Goal: Task Accomplishment & Management: Complete application form

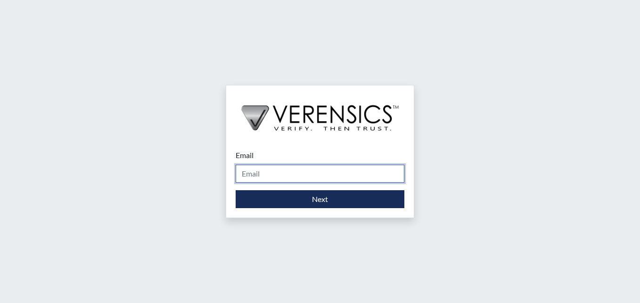
click at [259, 177] on input "Email" at bounding box center [320, 174] width 169 height 18
type input "[PERSON_NAME][EMAIL_ADDRESS][PERSON_NAME][DOMAIN_NAME]"
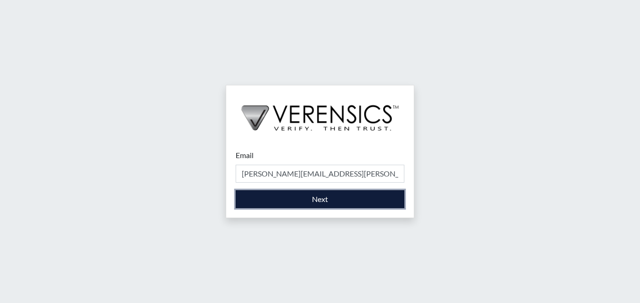
click at [266, 198] on button "Next" at bounding box center [320, 199] width 169 height 18
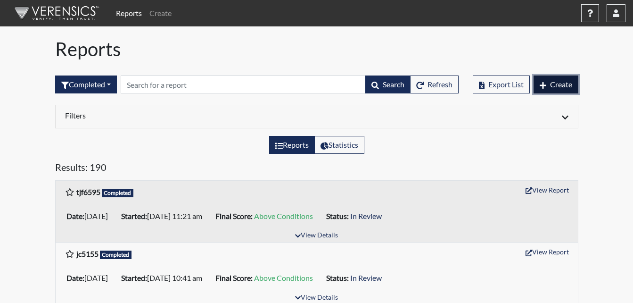
click at [559, 82] on span "Create" at bounding box center [561, 84] width 22 height 9
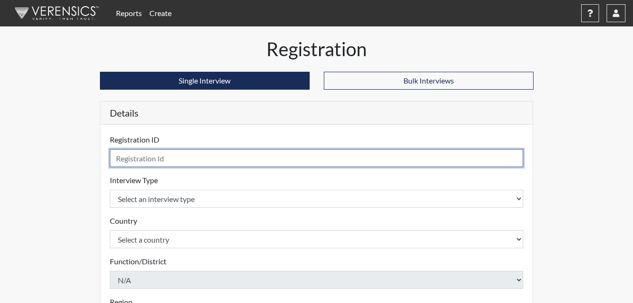
click at [292, 160] on input "text" at bounding box center [317, 158] width 414 height 18
click at [233, 151] on input "KBA" at bounding box center [317, 158] width 414 height 18
type input "KBA3527"
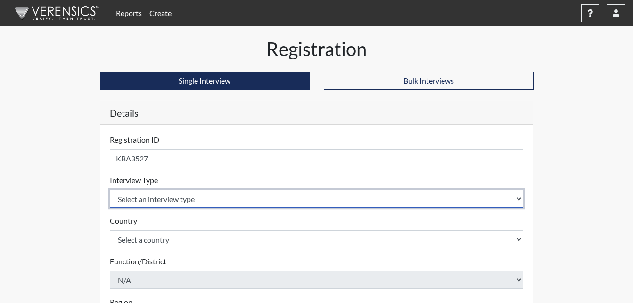
click at [514, 196] on select "Select an interview type Corrections Pre-Employment" at bounding box center [317, 199] width 414 height 18
select select "ff733e93-e1bf-11ea-9c9f-0eff0cf7eb8f"
click at [110, 190] on select "Select an interview type Corrections Pre-Employment" at bounding box center [317, 199] width 414 height 18
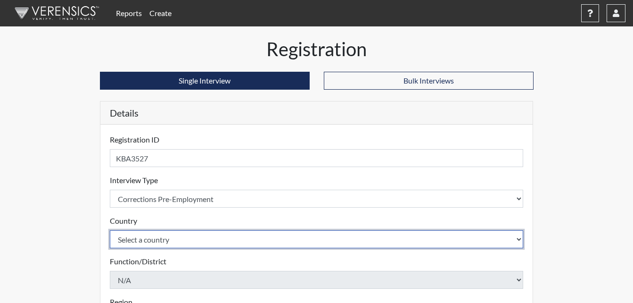
click at [517, 237] on select "Select a country [GEOGRAPHIC_DATA] [GEOGRAPHIC_DATA]" at bounding box center [317, 239] width 414 height 18
select select "united-states-of-[GEOGRAPHIC_DATA]"
click at [110, 230] on select "Select a country [GEOGRAPHIC_DATA] [GEOGRAPHIC_DATA]" at bounding box center [317, 239] width 414 height 18
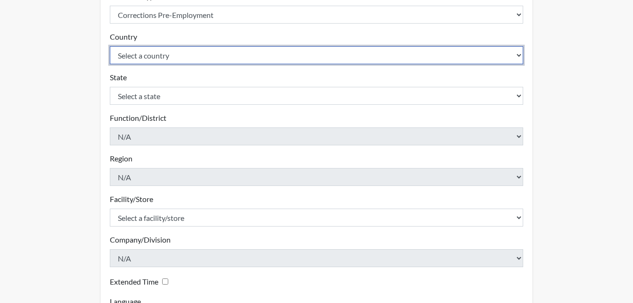
scroll to position [189, 0]
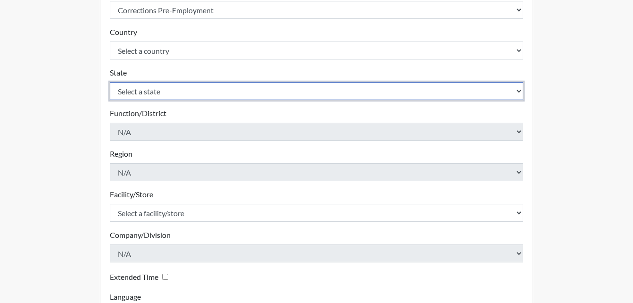
click at [517, 91] on select "Select a state [US_STATE] [US_STATE] [US_STATE] [US_STATE] [US_STATE] [US_STATE…" at bounding box center [317, 91] width 414 height 18
select select "GA"
click at [110, 82] on select "Select a state [US_STATE] [US_STATE] [US_STATE] [US_STATE] [US_STATE] [US_STATE…" at bounding box center [317, 91] width 414 height 18
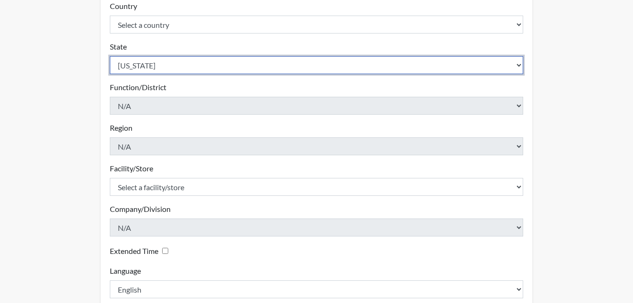
scroll to position [236, 0]
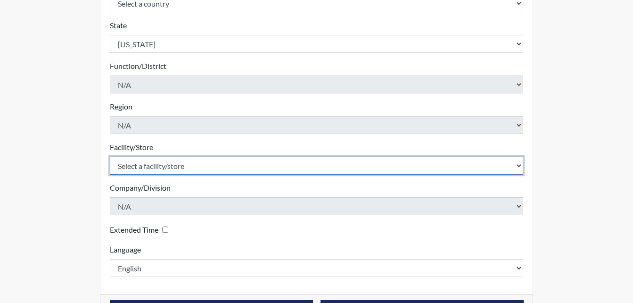
click at [518, 164] on select "Select a facility/store [PERSON_NAME] Unit Metro Re-Entry Facility Metro TC" at bounding box center [317, 166] width 414 height 18
select select "226f3449-6468-4bad-86c2-dd5091f02e51"
click at [110, 157] on select "Select a facility/store [PERSON_NAME] Unit Metro Re-Entry Facility Metro TC" at bounding box center [317, 166] width 414 height 18
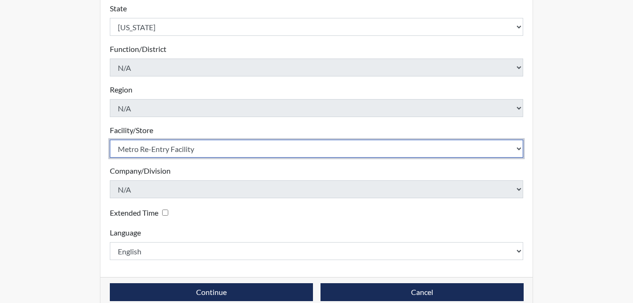
scroll to position [268, 0]
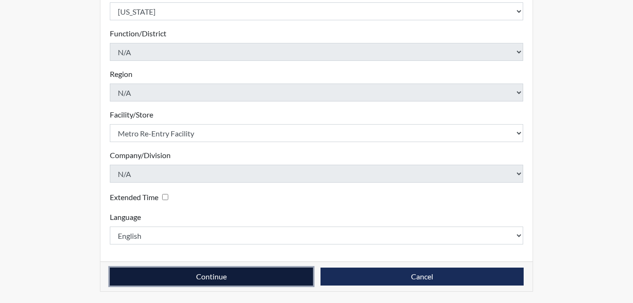
click at [234, 276] on button "Continue" at bounding box center [211, 276] width 203 height 18
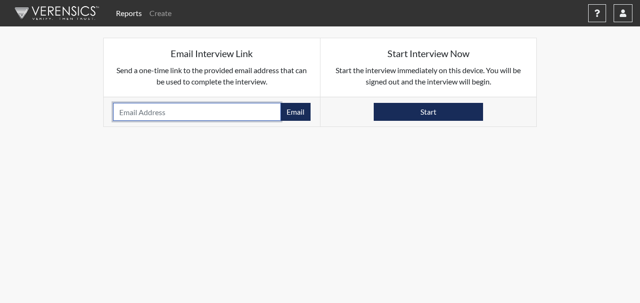
click at [173, 113] on input "email" at bounding box center [197, 112] width 168 height 18
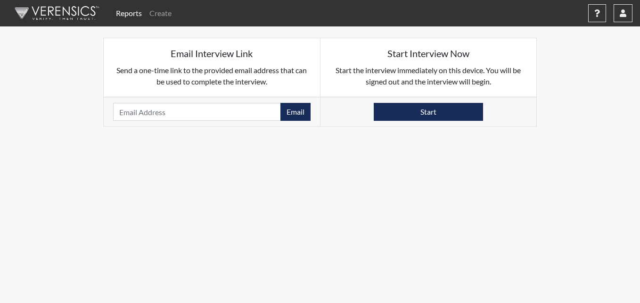
click at [454, 197] on body "Reports Create Help Center × Verensics Best Practices How to successfully use t…" at bounding box center [320, 151] width 640 height 303
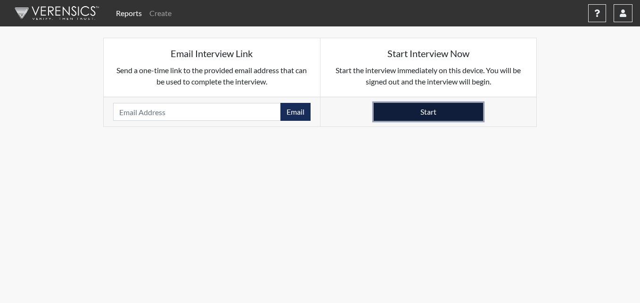
click at [421, 112] on button "Start" at bounding box center [428, 112] width 109 height 18
